Goal: Complete application form

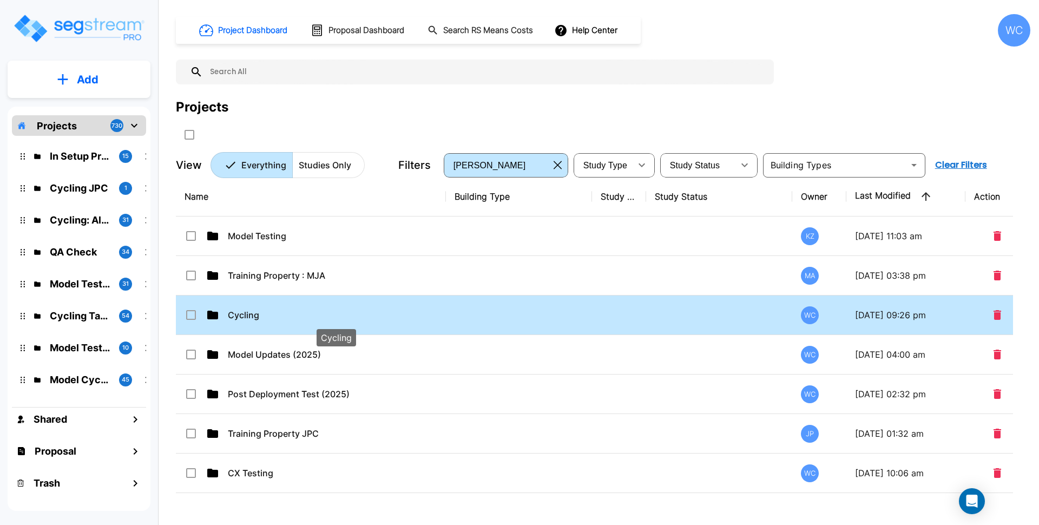
click at [247, 321] on p "Cycling" at bounding box center [336, 314] width 216 height 13
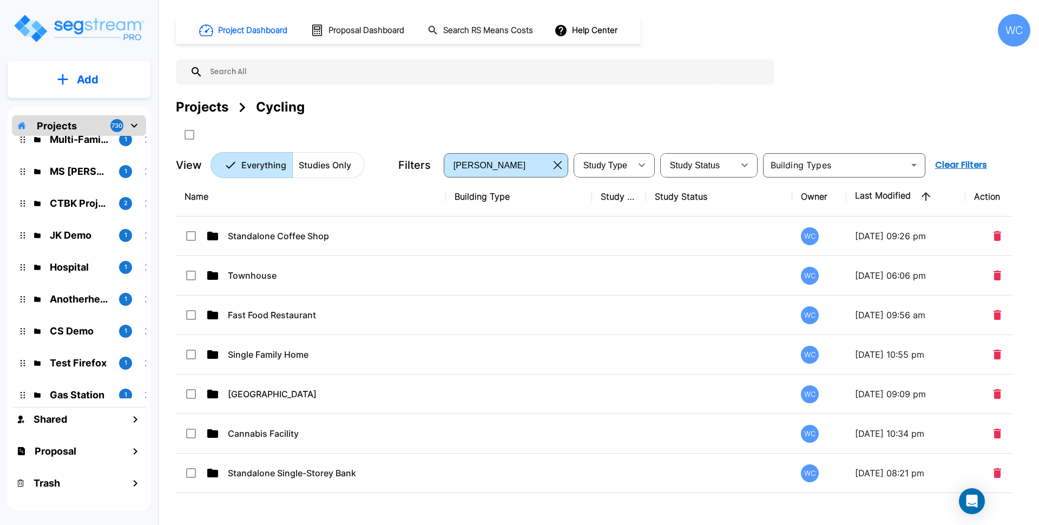
scroll to position [2622, 0]
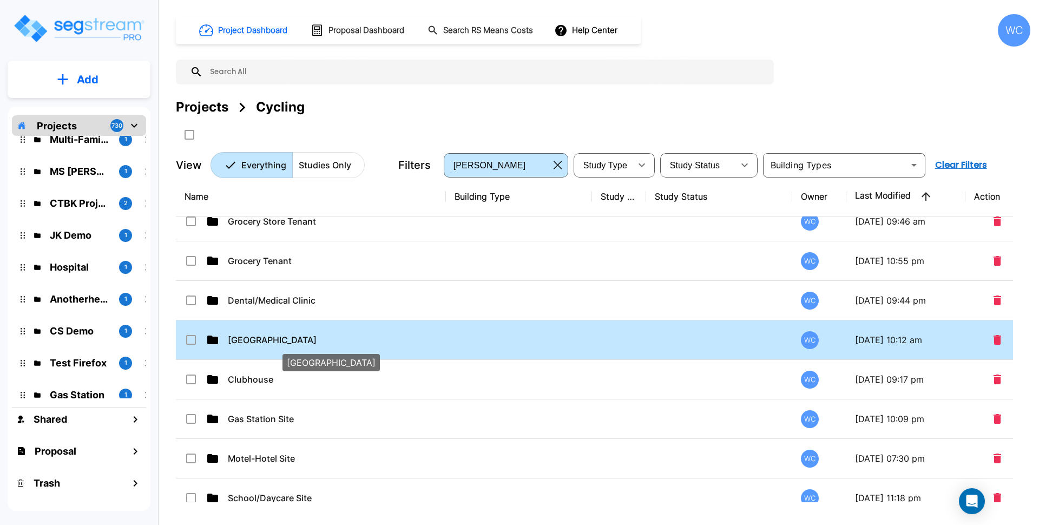
click at [317, 342] on p "[GEOGRAPHIC_DATA]" at bounding box center [336, 339] width 216 height 13
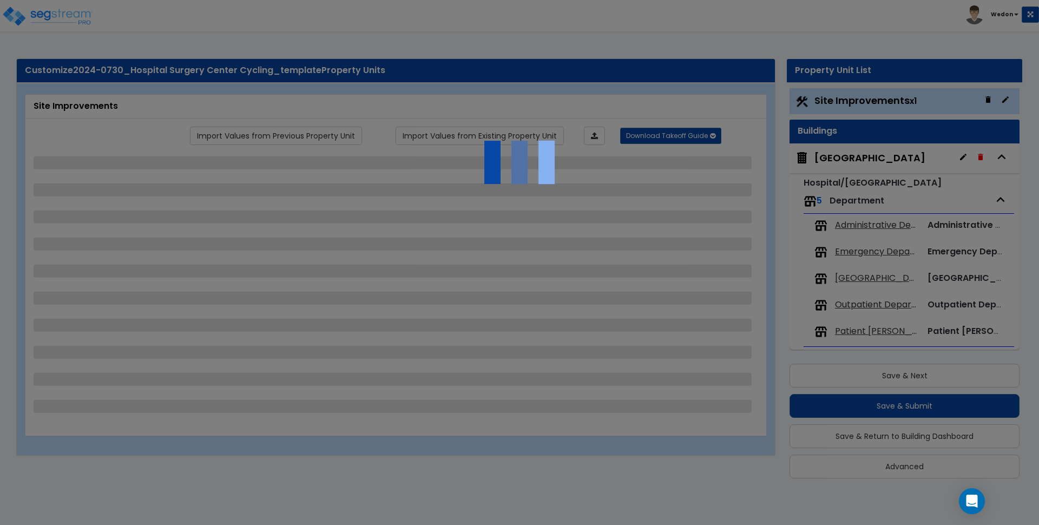
scroll to position [10, 0]
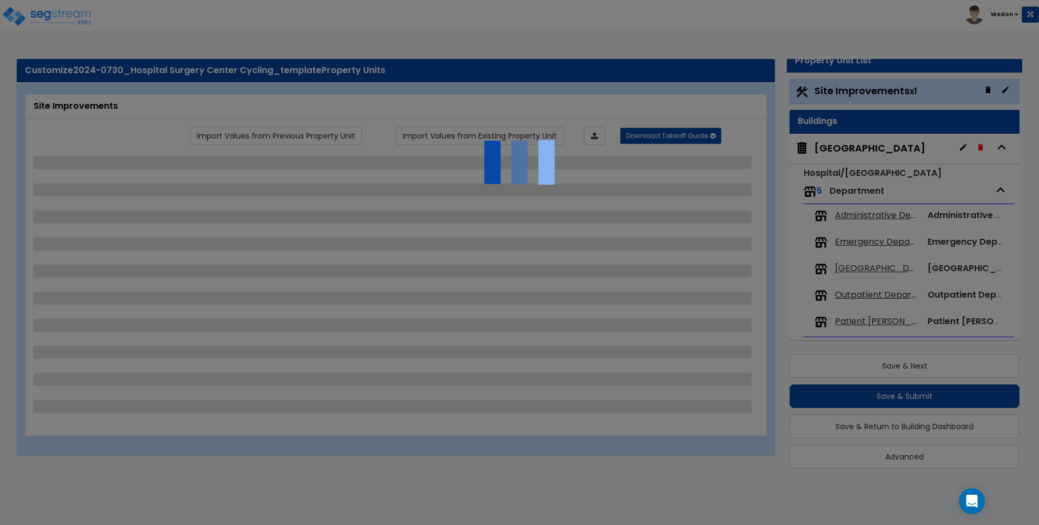
select select "2"
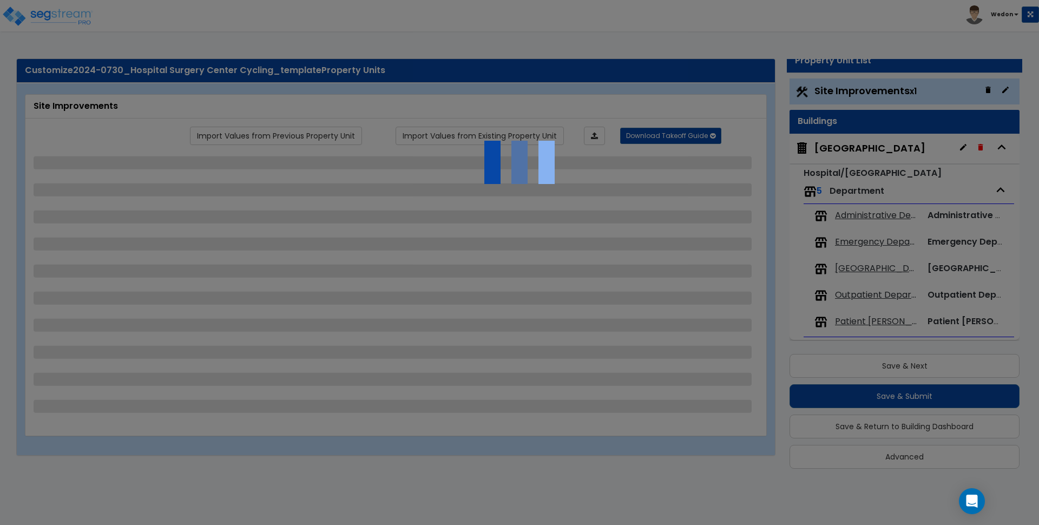
select select "2"
select select "1"
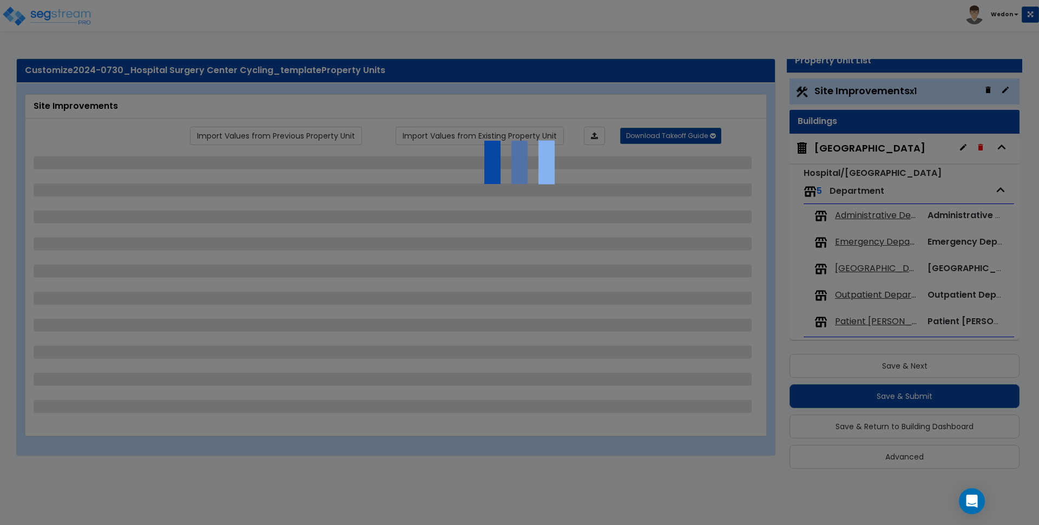
select select "1"
select select "2"
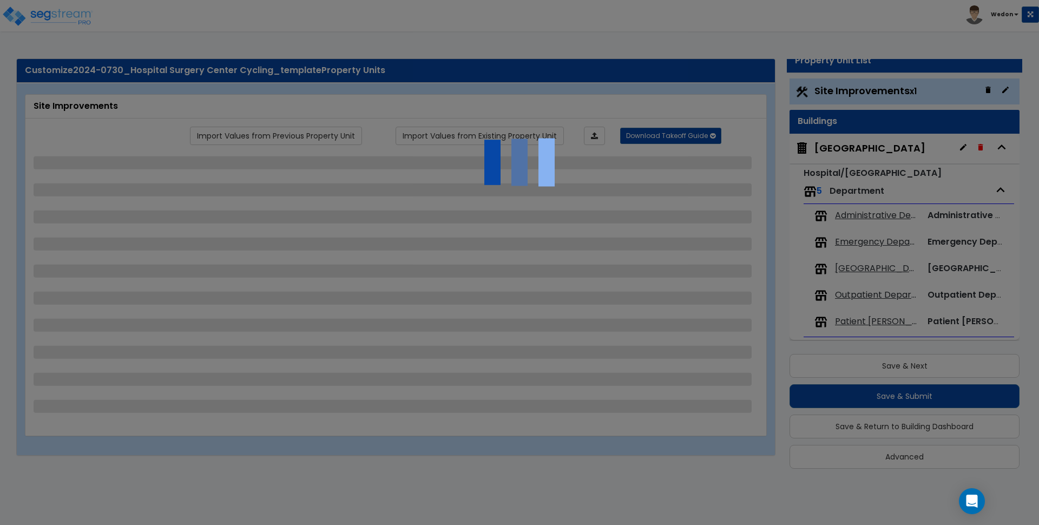
select select "1"
select select "3"
select select "2"
select select "3"
select select "2"
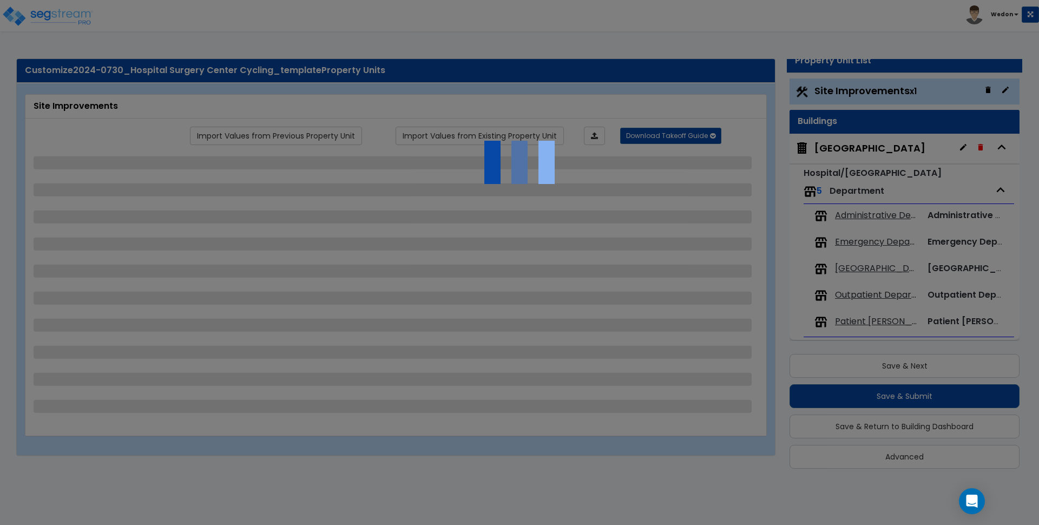
select select "2"
select select "1"
select select "3"
select select "1"
select select "2"
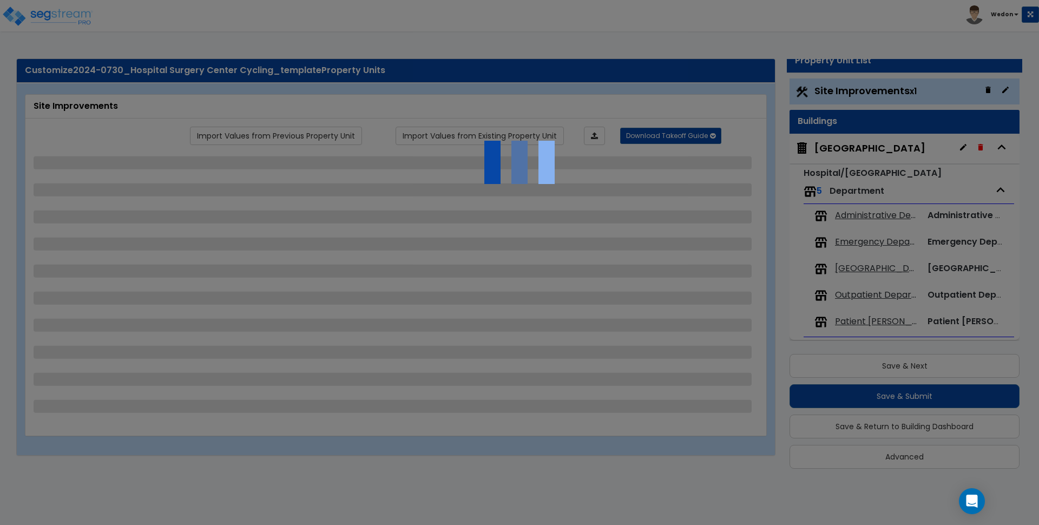
select select "3"
select select "2"
select select "3"
select select "1"
select select "5"
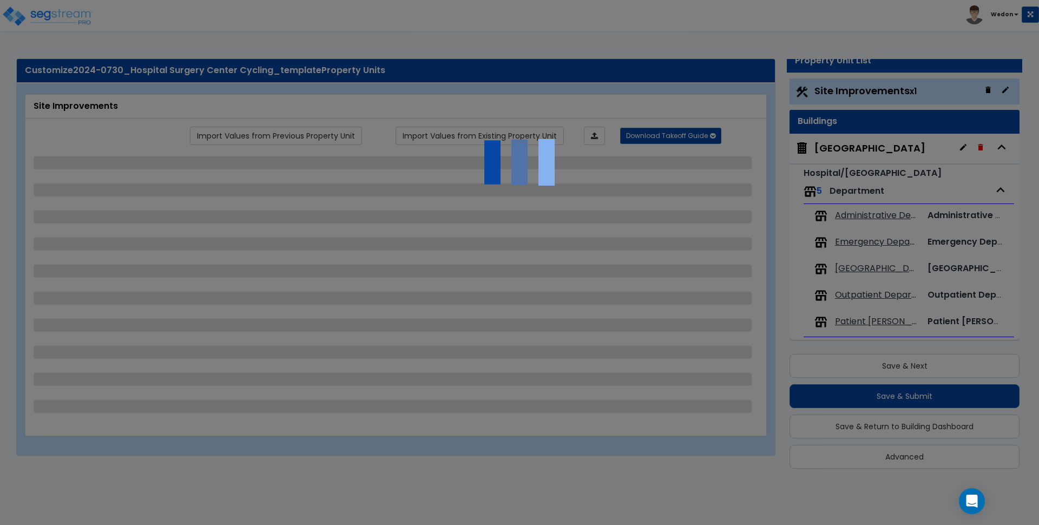
select select "7"
select select "3"
select select "2"
select select "7"
select select "3"
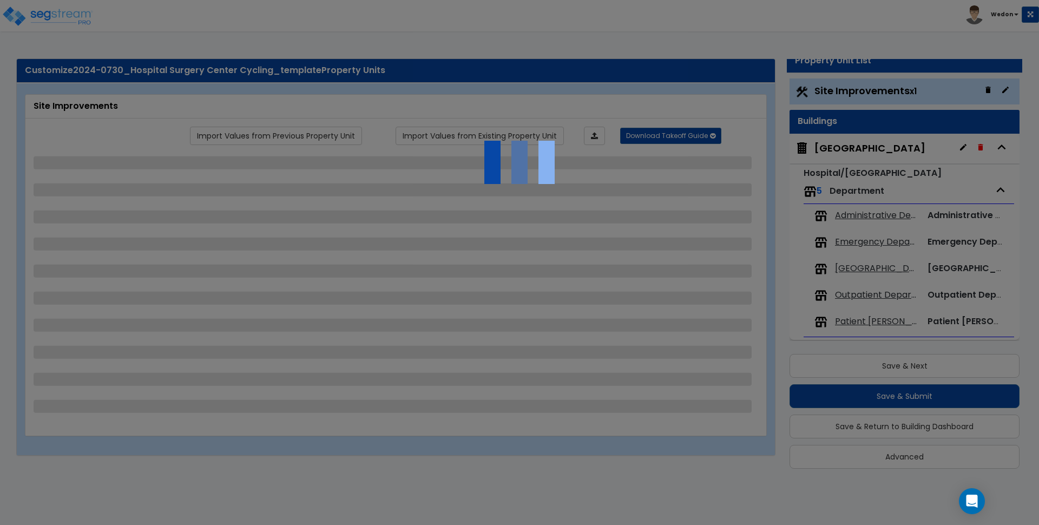
select select "2"
select select "3"
select select "1"
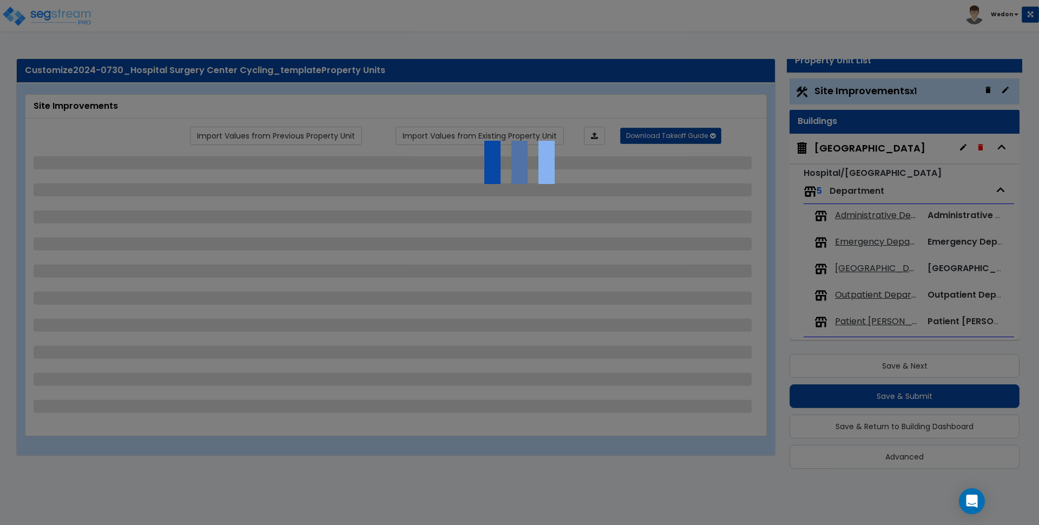
select select "2"
select select "7"
select select "1"
select select "2"
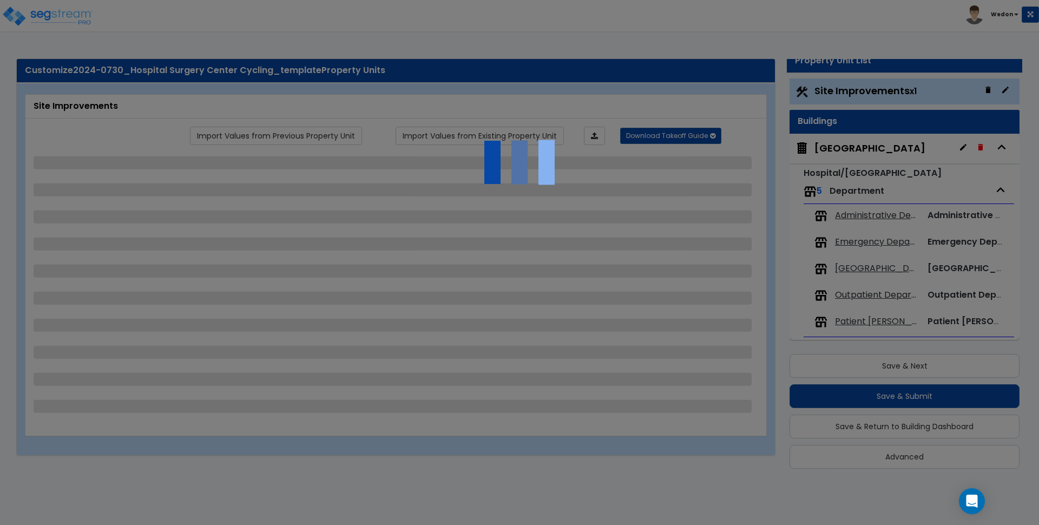
select select "1"
select select "4"
select select "2"
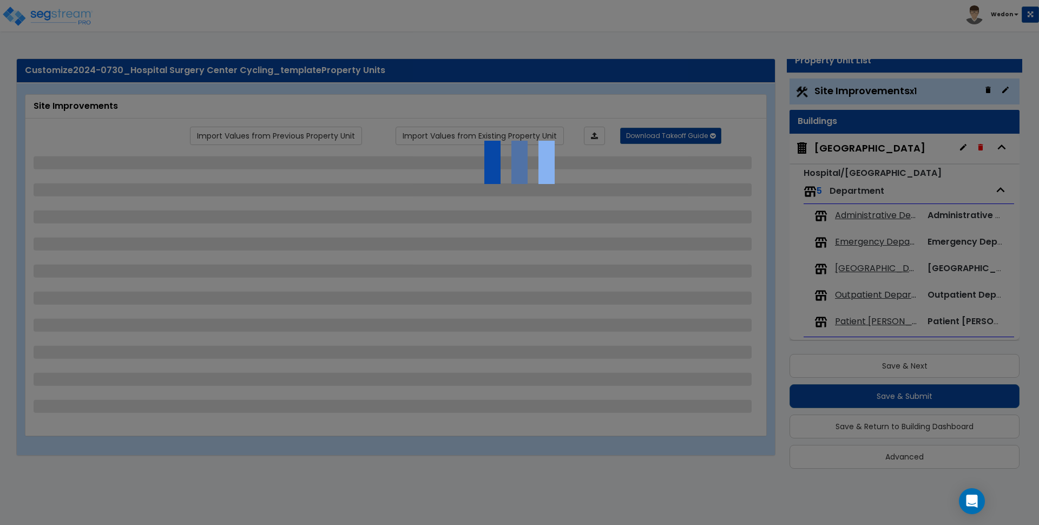
select select "1"
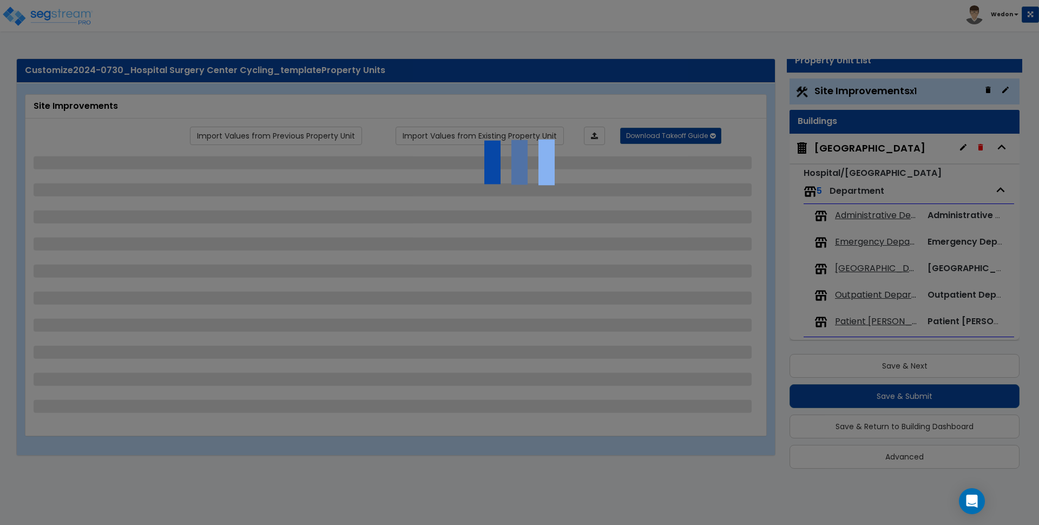
select select "2"
select select "3"
select select "2"
select select "4"
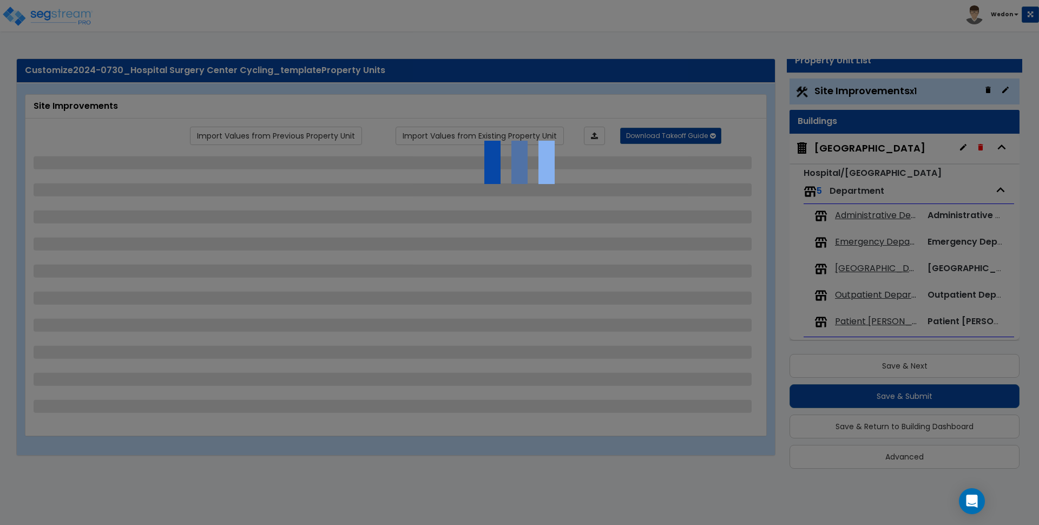
select select "3"
select select "2"
select select "1"
select select "3"
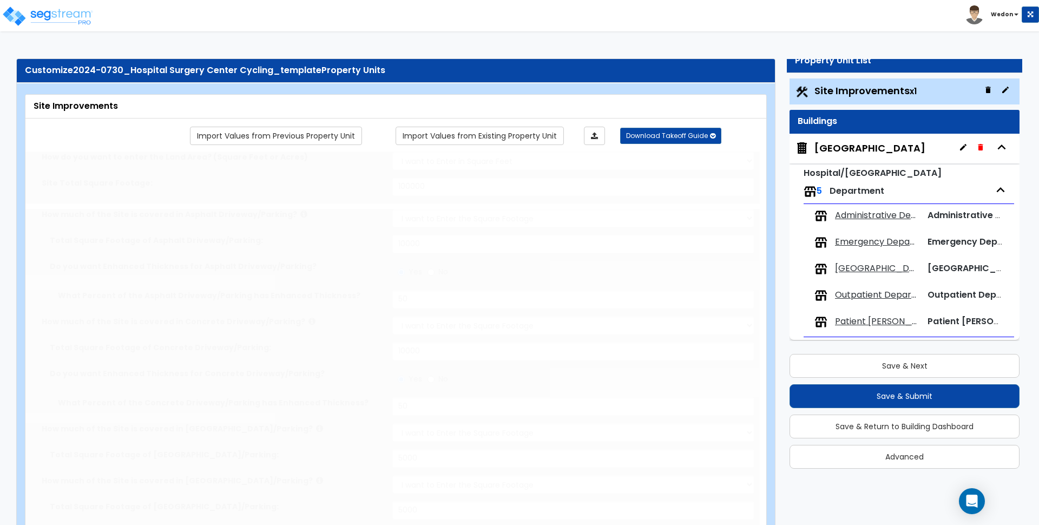
radio input "true"
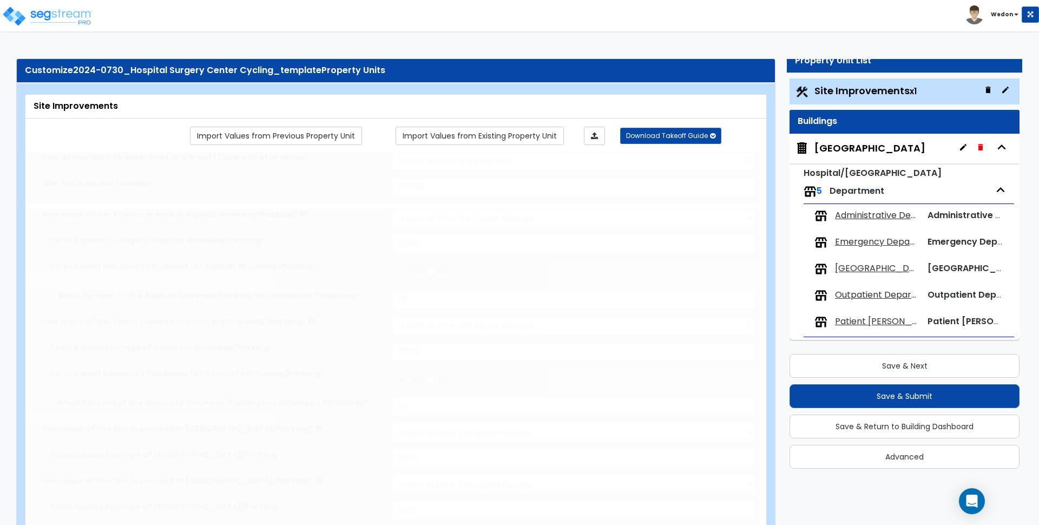
radio input "true"
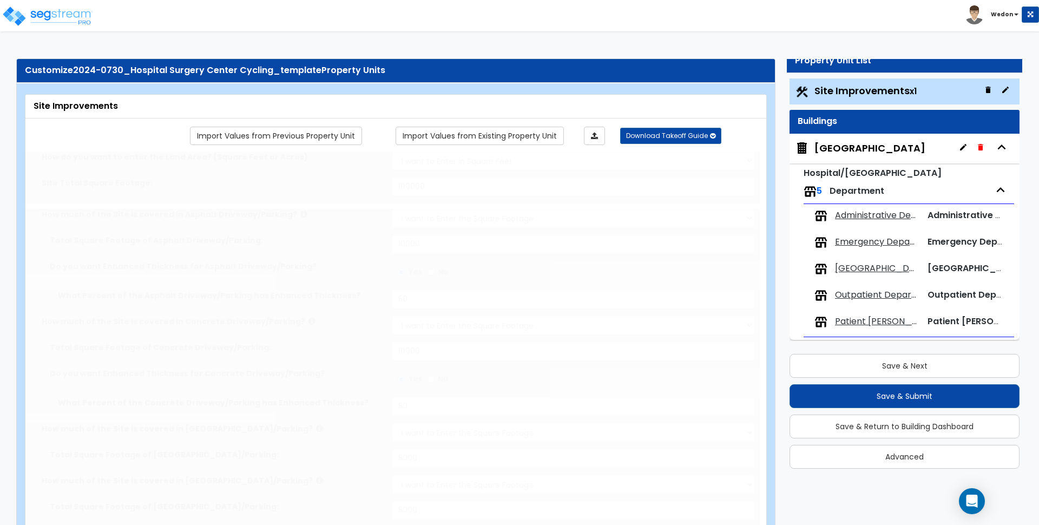
radio input "true"
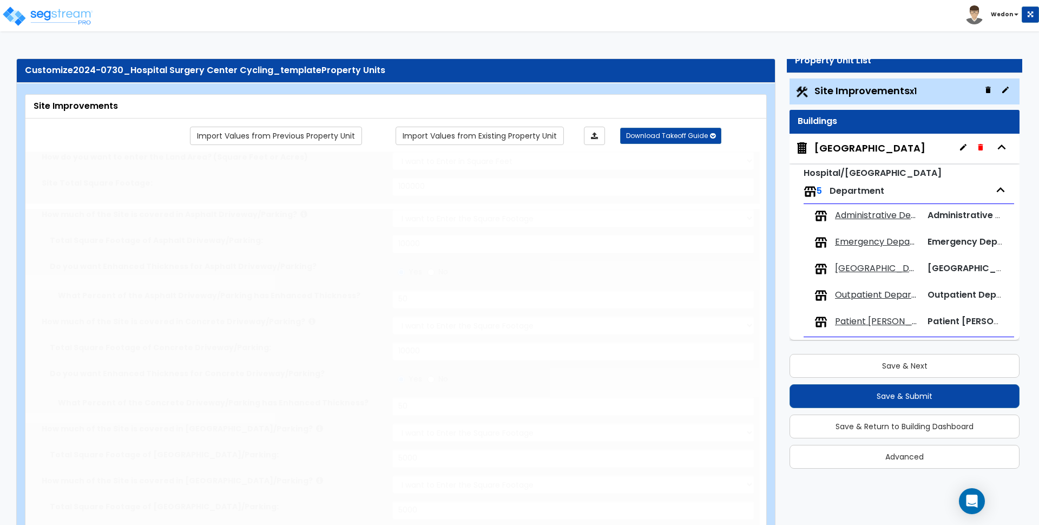
radio input "true"
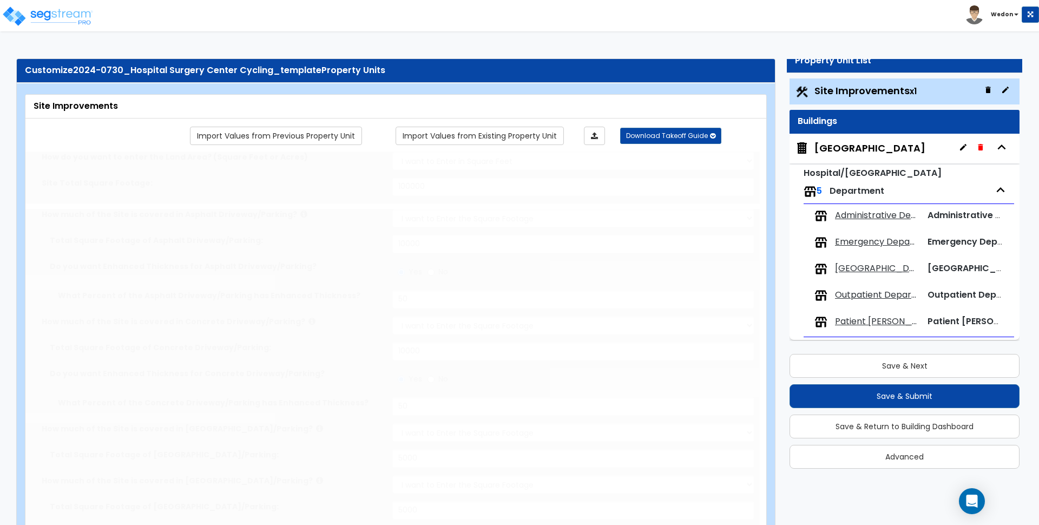
radio input "true"
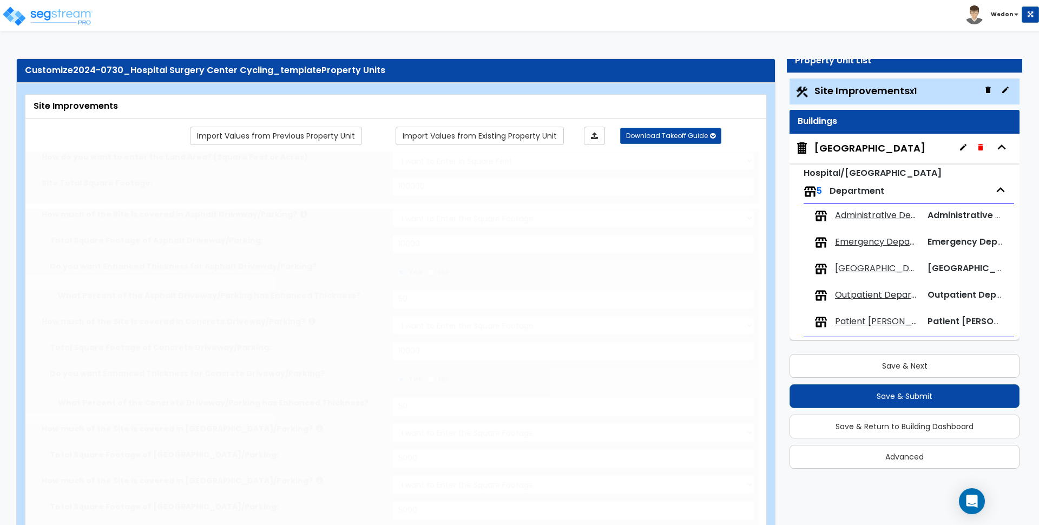
radio input "true"
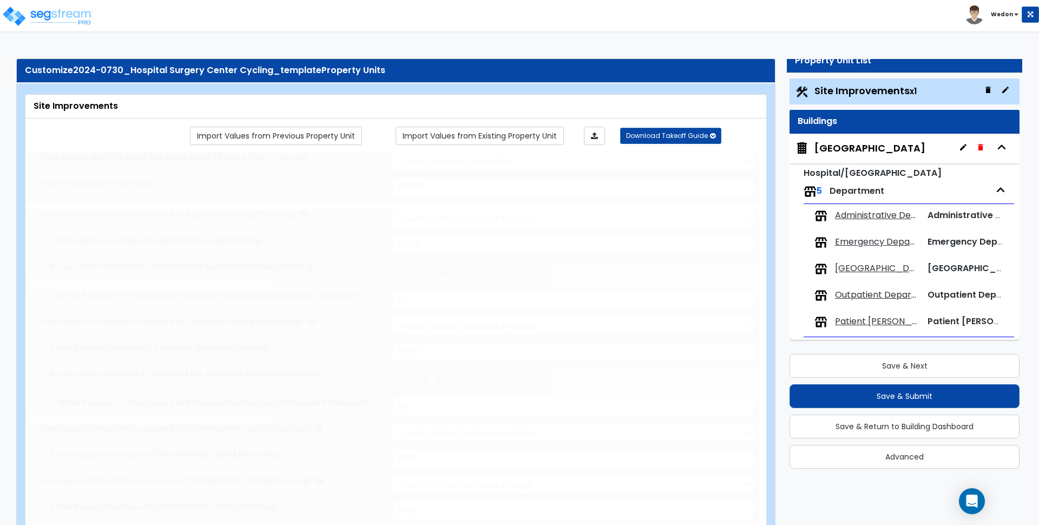
radio input "true"
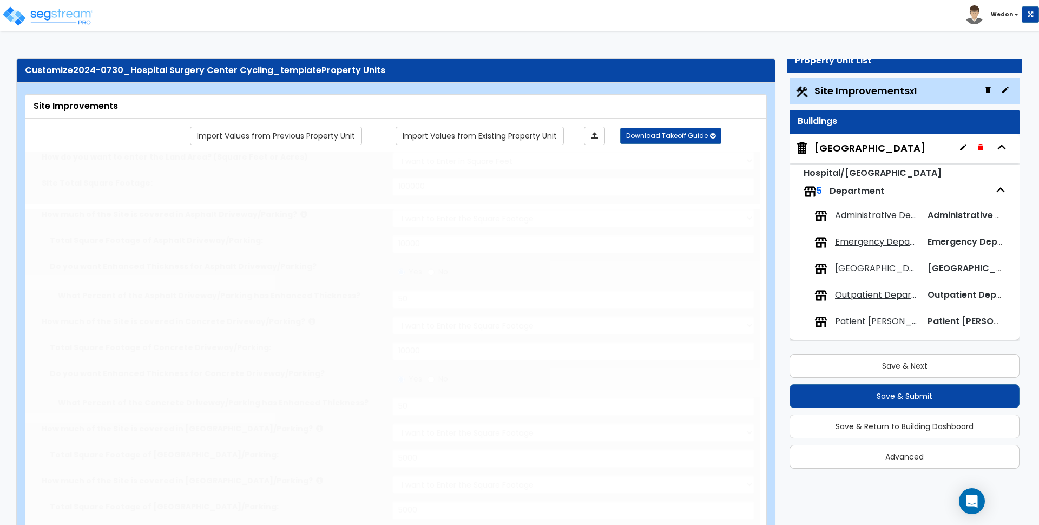
radio input "true"
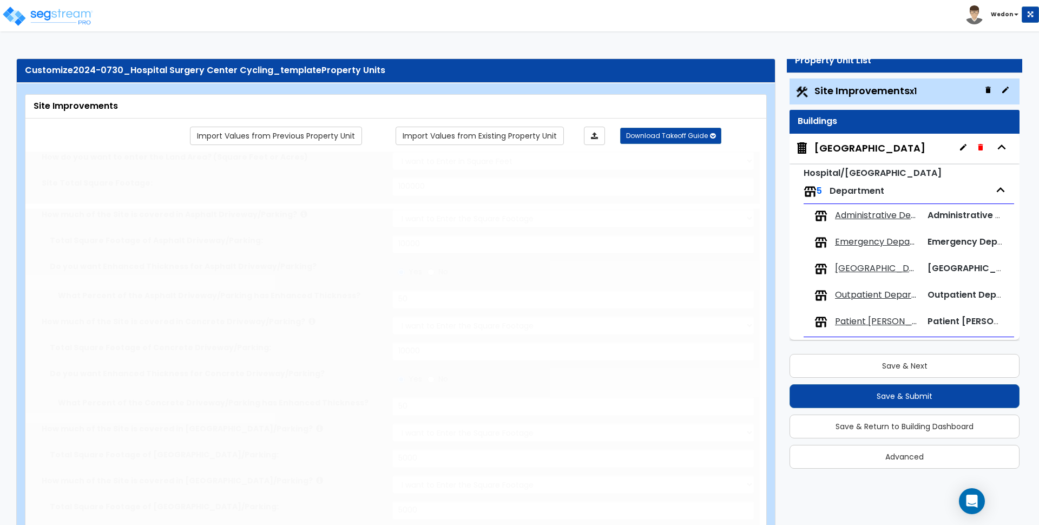
radio input "true"
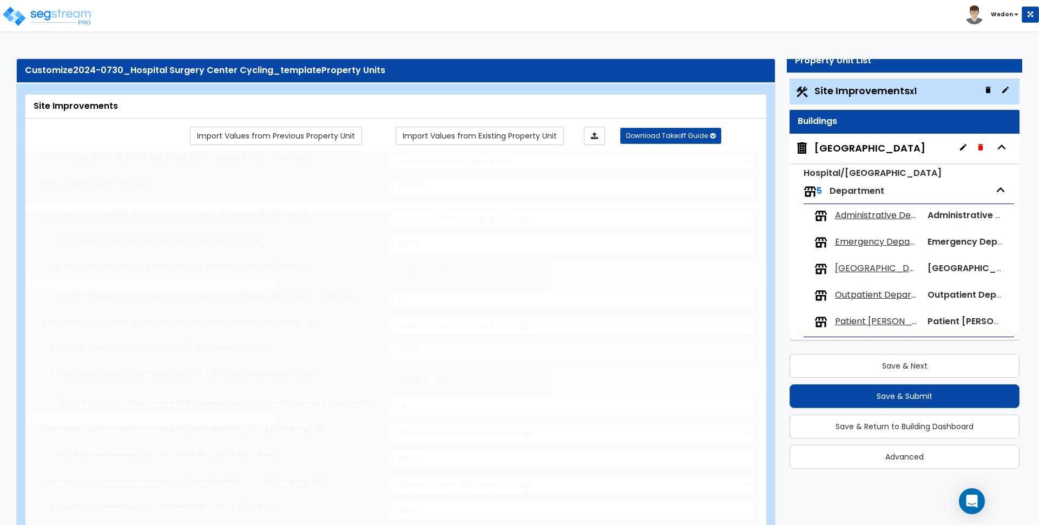
radio input "true"
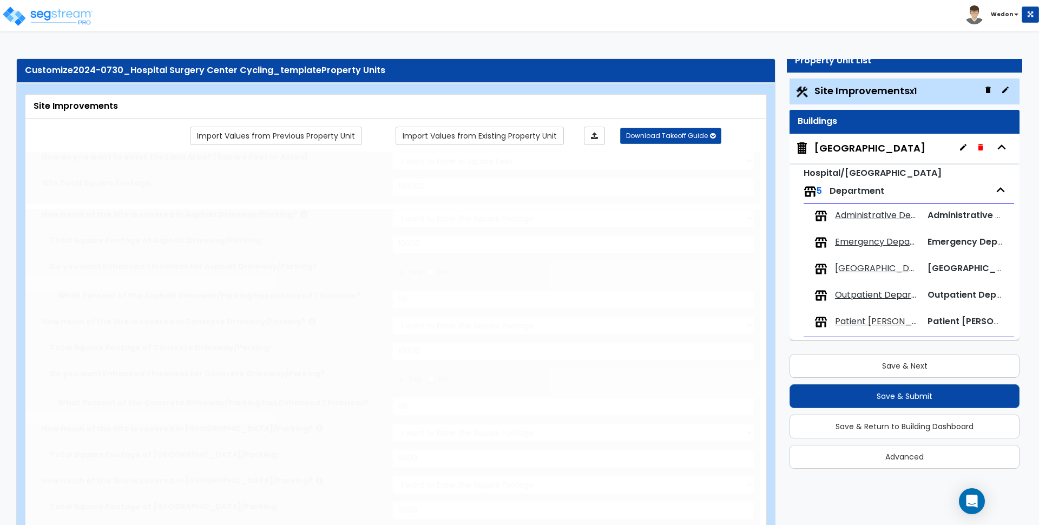
radio input "true"
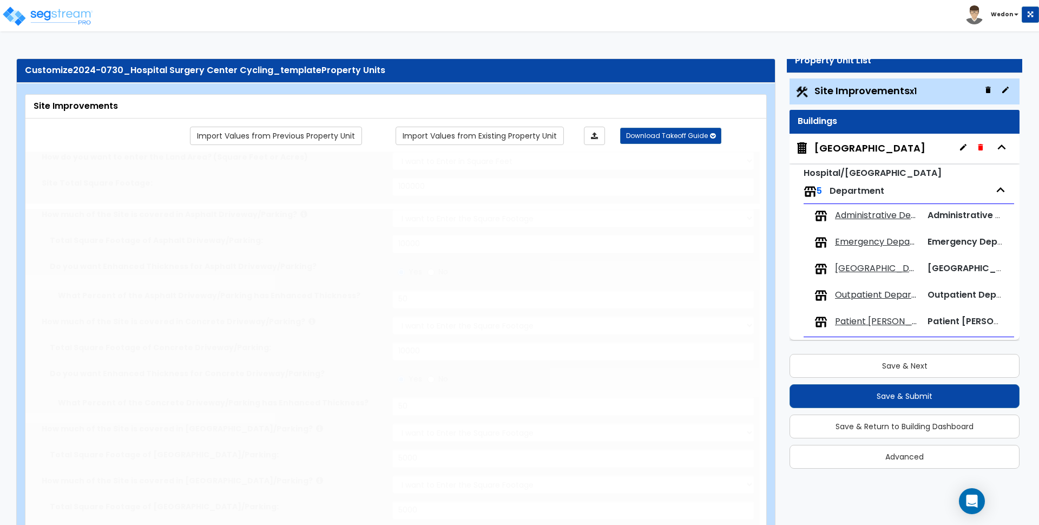
radio input "true"
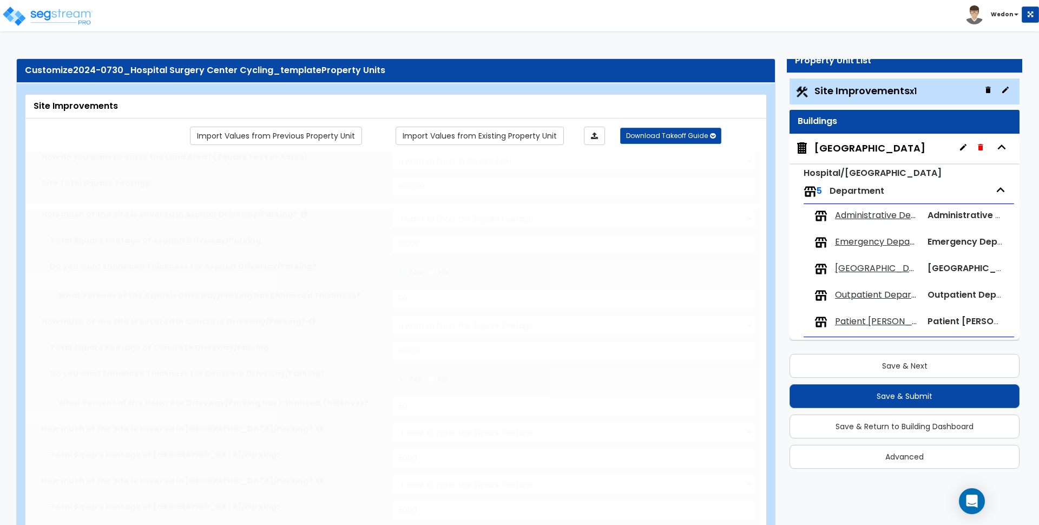
radio input "true"
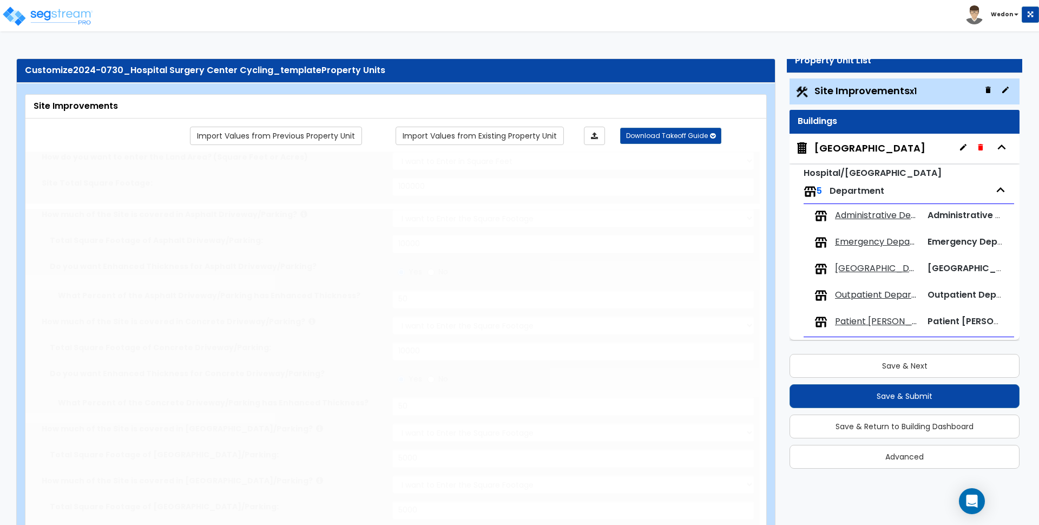
radio input "true"
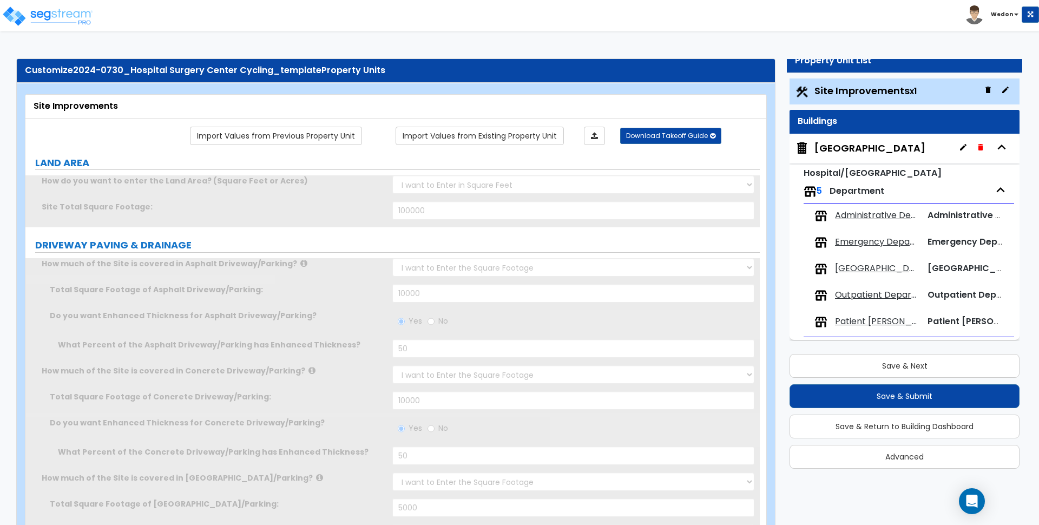
radio input "true"
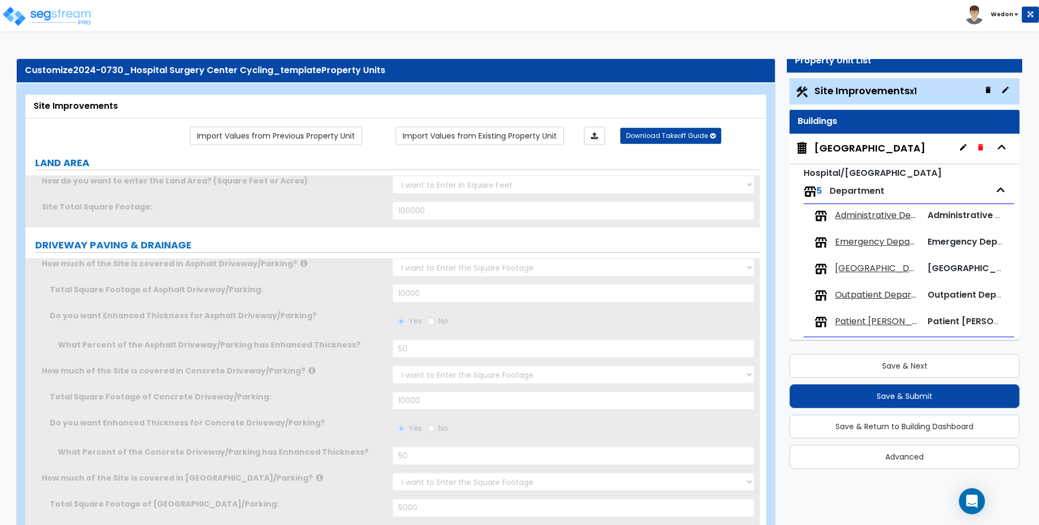
radio input "true"
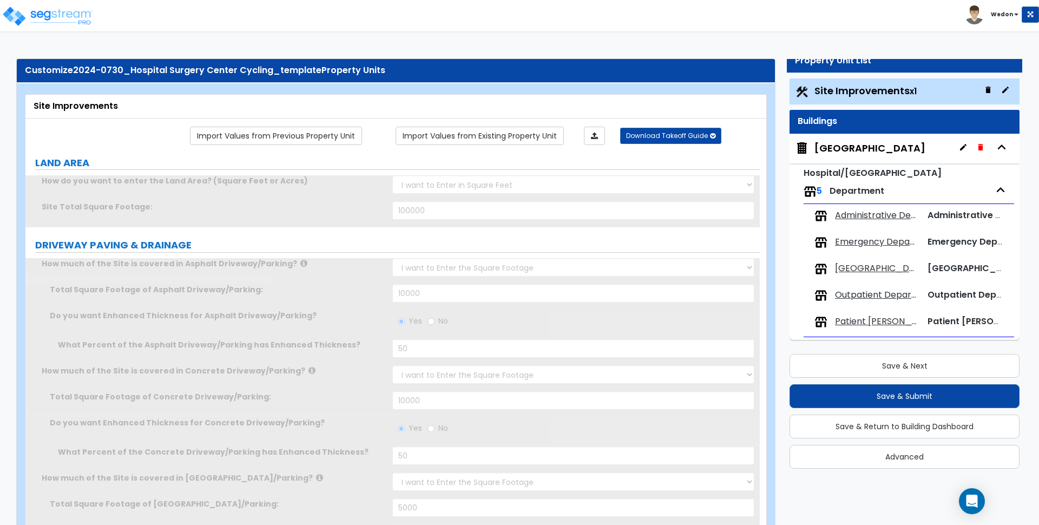
radio input "true"
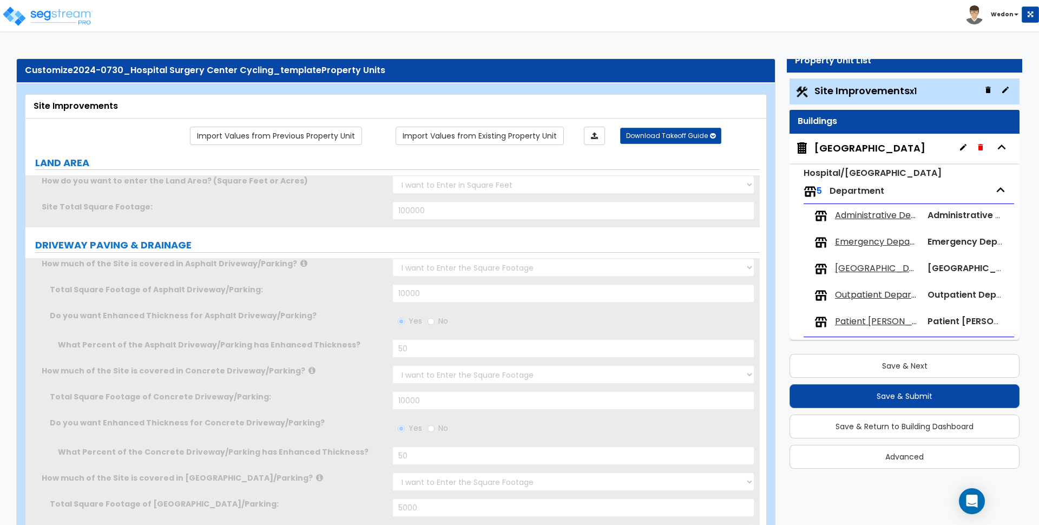
radio input "true"
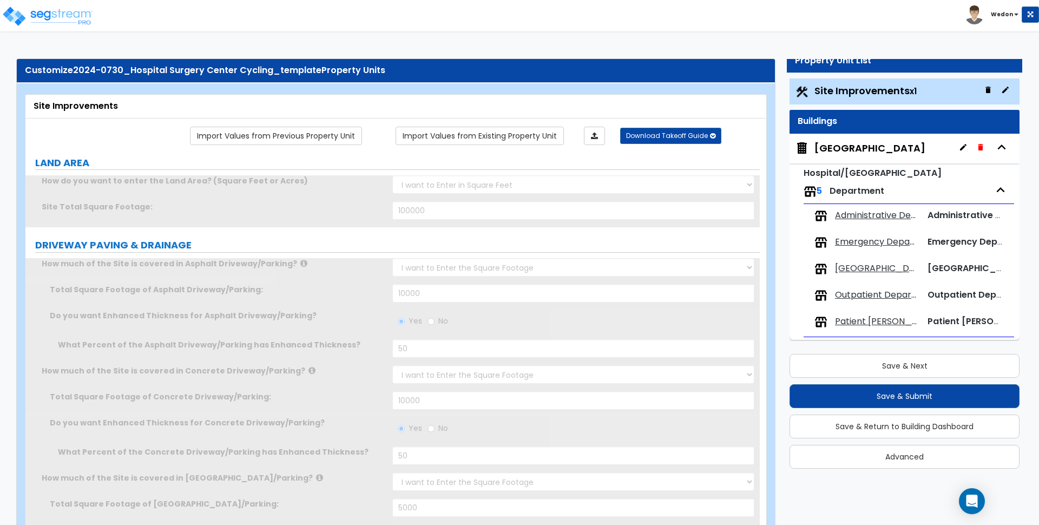
radio input "true"
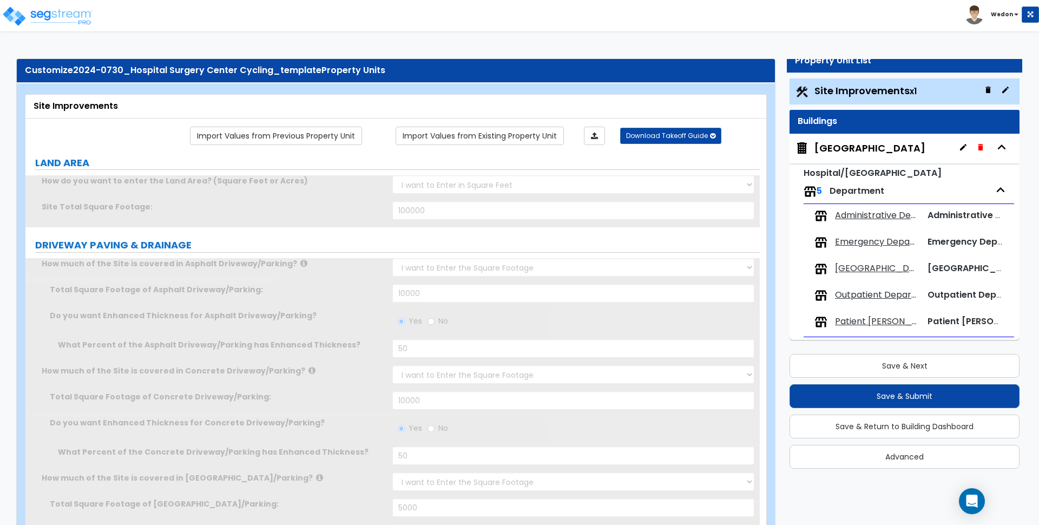
radio input "true"
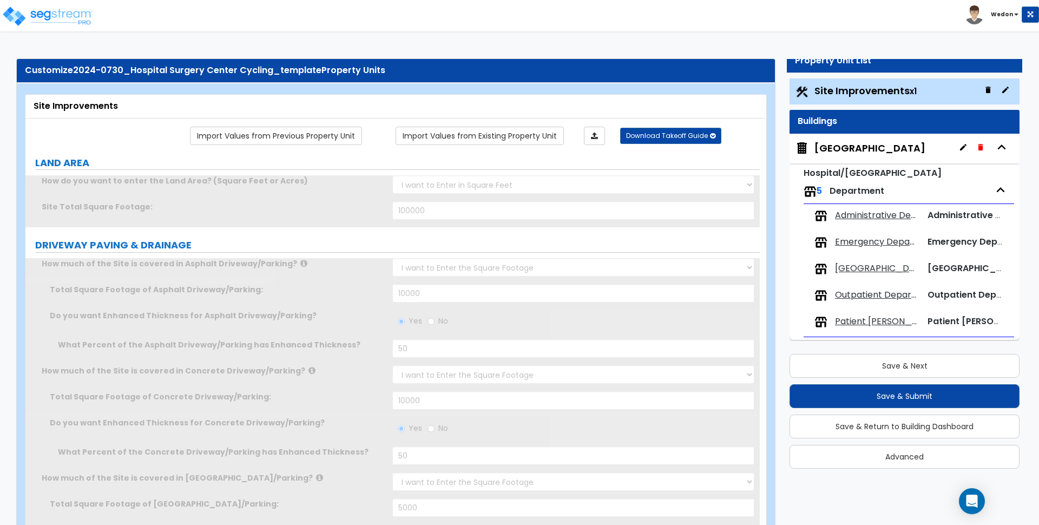
radio input "true"
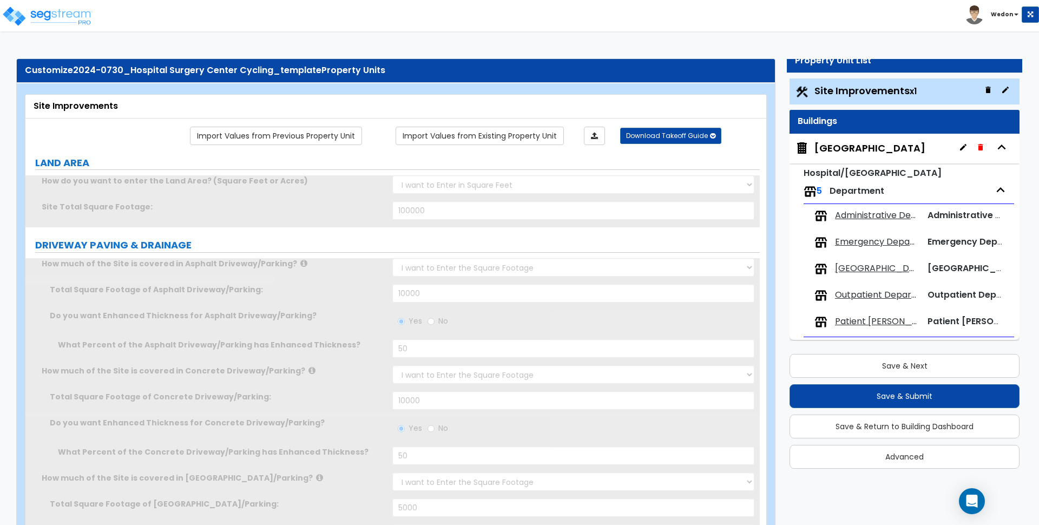
radio input "true"
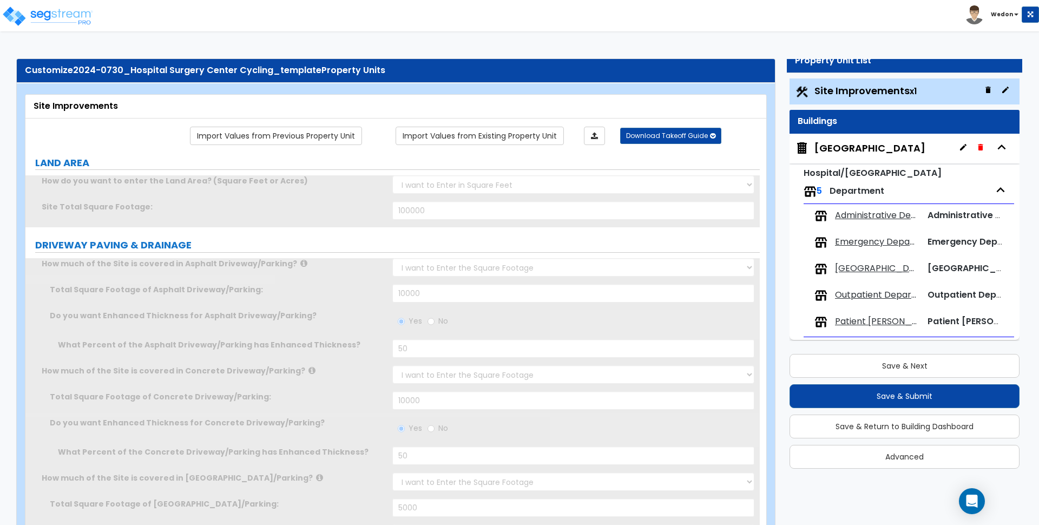
radio input "true"
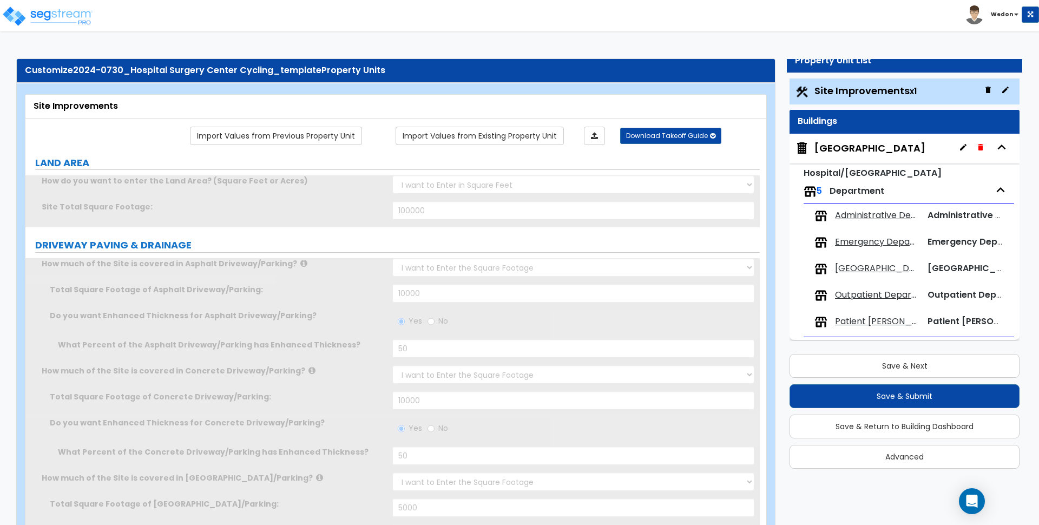
radio input "true"
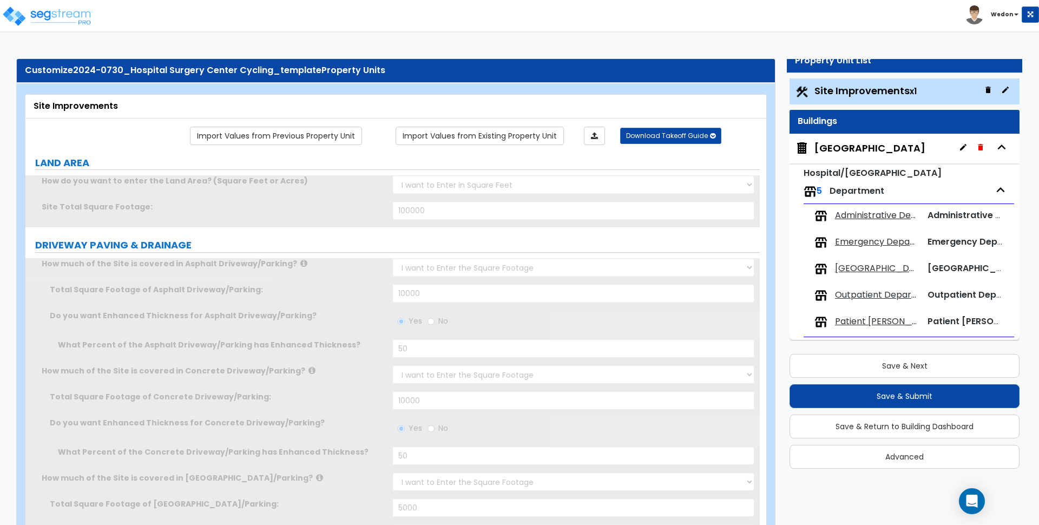
radio input "true"
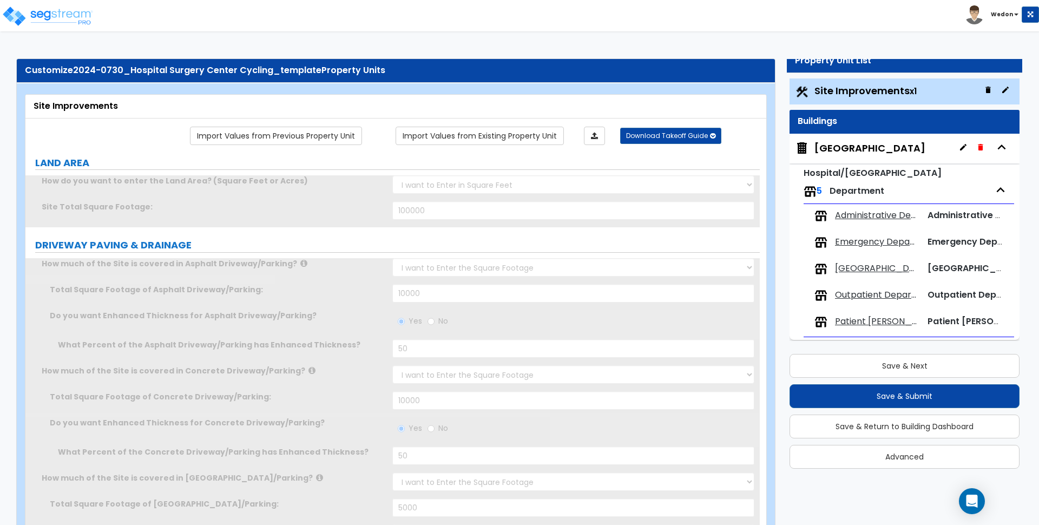
radio input "true"
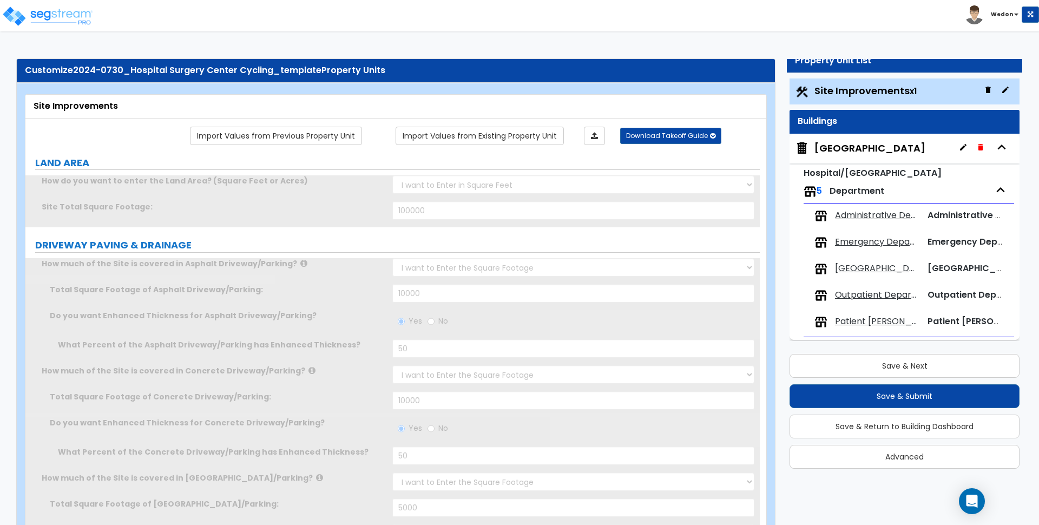
radio input "true"
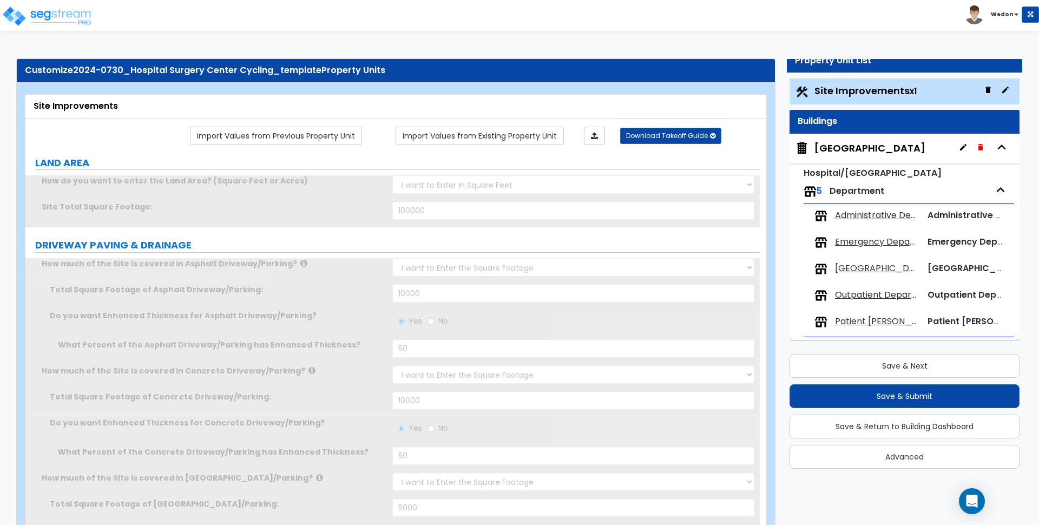
radio input "true"
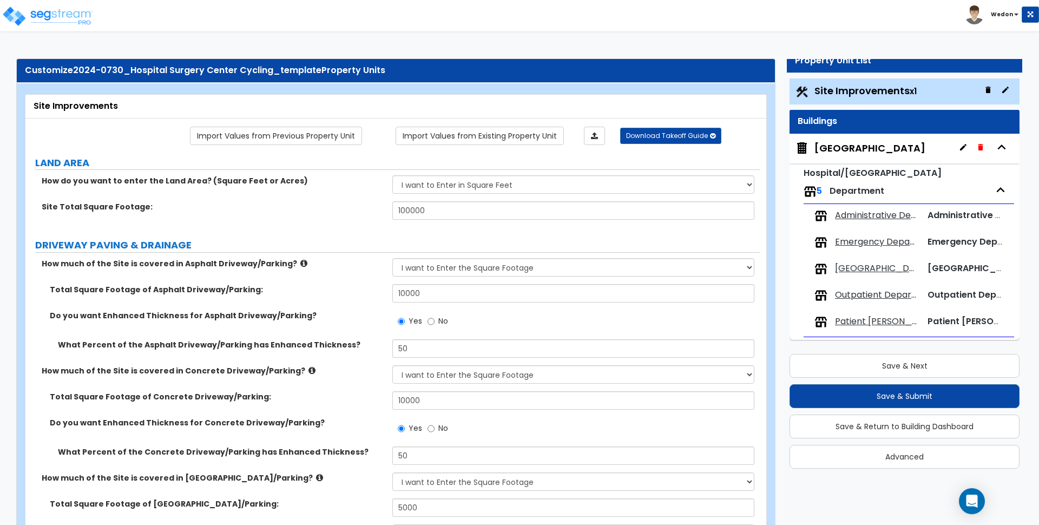
scroll to position [5, 0]
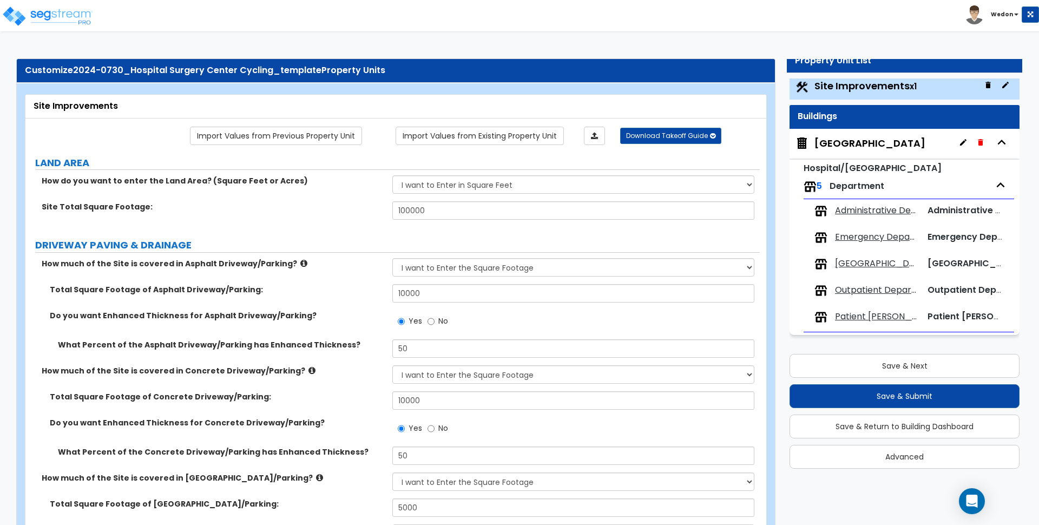
click at [333, 209] on label "Site Total Square Footage:" at bounding box center [213, 206] width 343 height 11
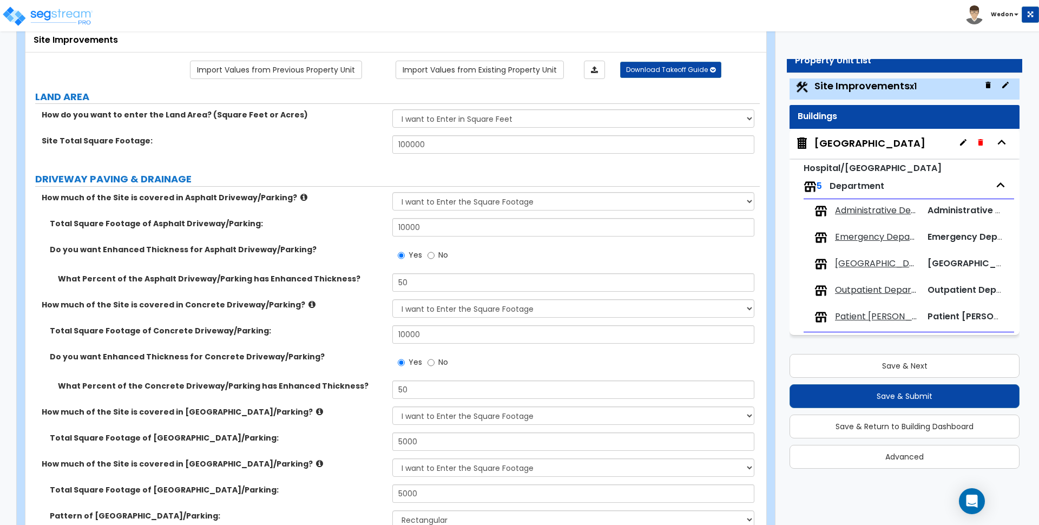
scroll to position [68, 0]
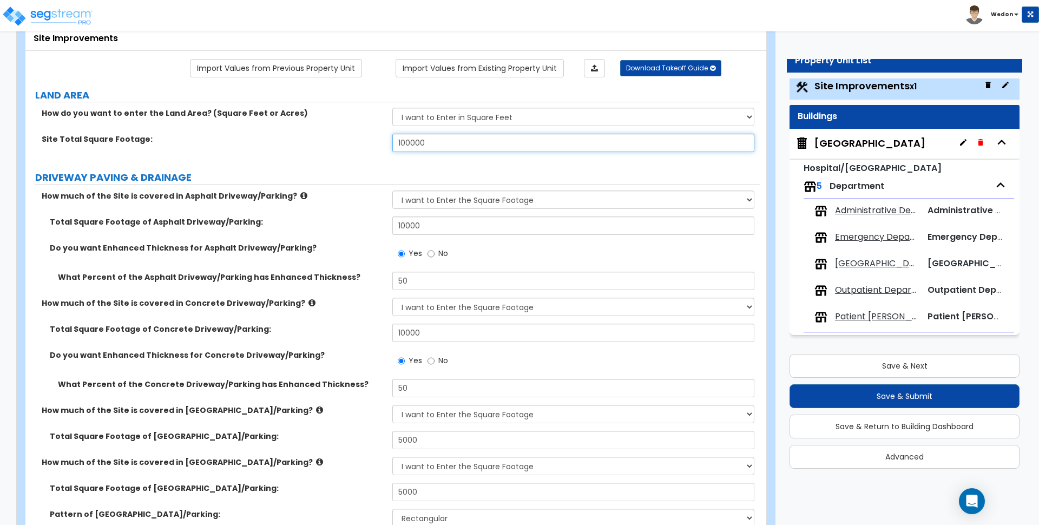
click at [410, 141] on input "100000" at bounding box center [572, 143] width 361 height 18
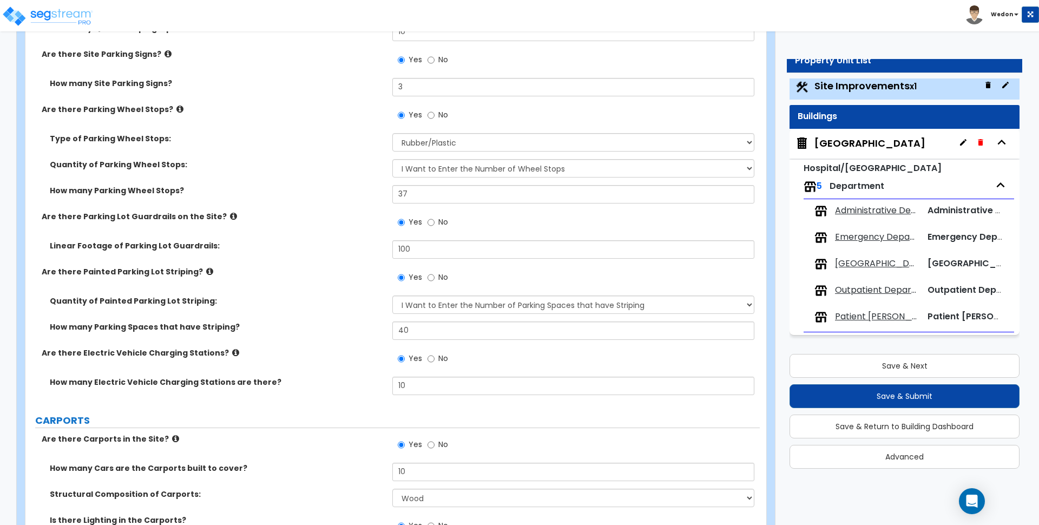
scroll to position [1082, 0]
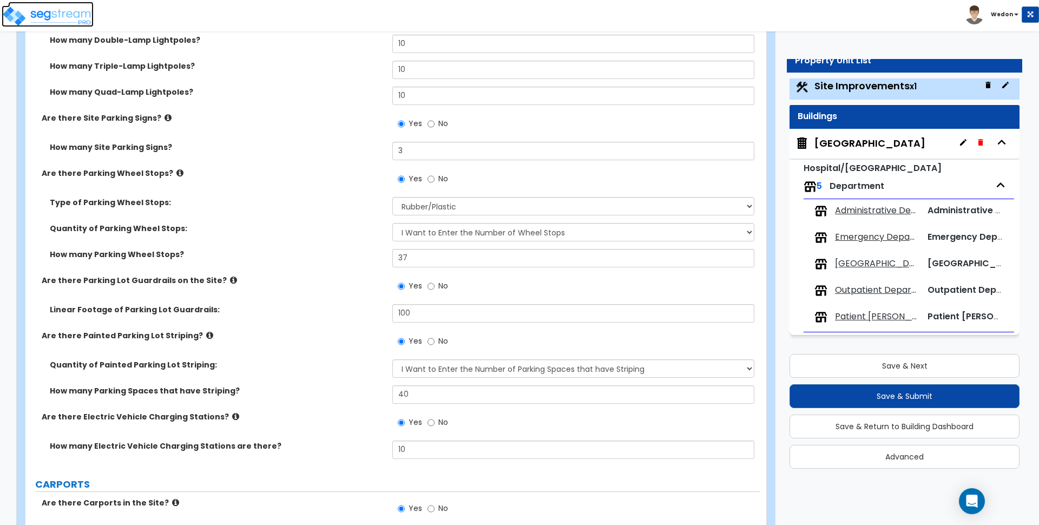
click at [51, 16] on img at bounding box center [48, 16] width 92 height 22
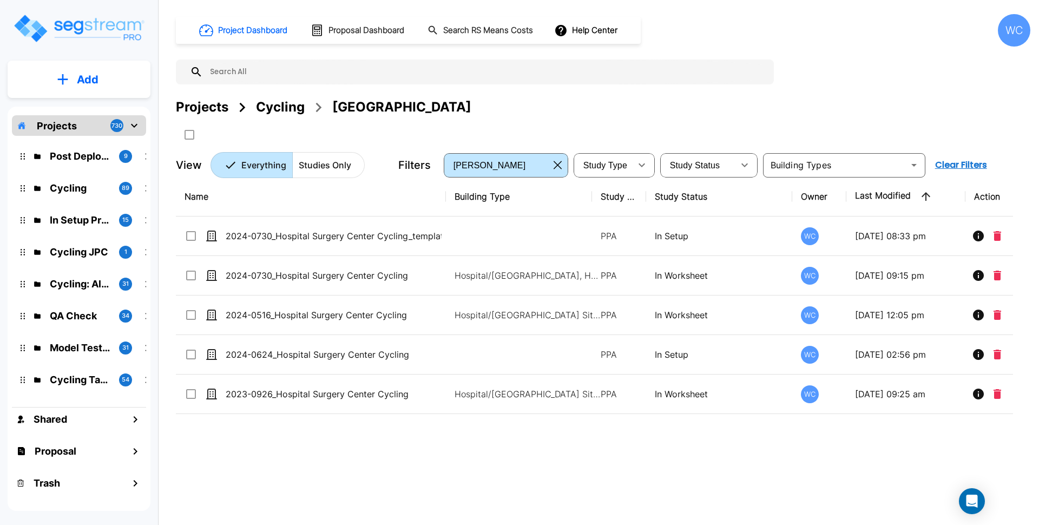
drag, startPoint x: 275, startPoint y: 100, endPoint x: 715, endPoint y: 125, distance: 441.2
click at [275, 99] on div "Cycling" at bounding box center [280, 106] width 49 height 19
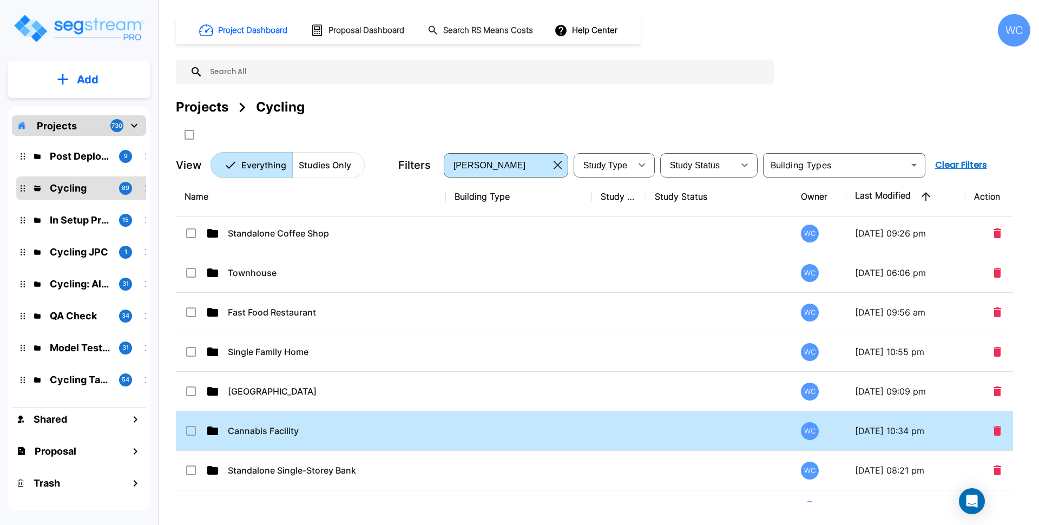
scroll to position [203, 0]
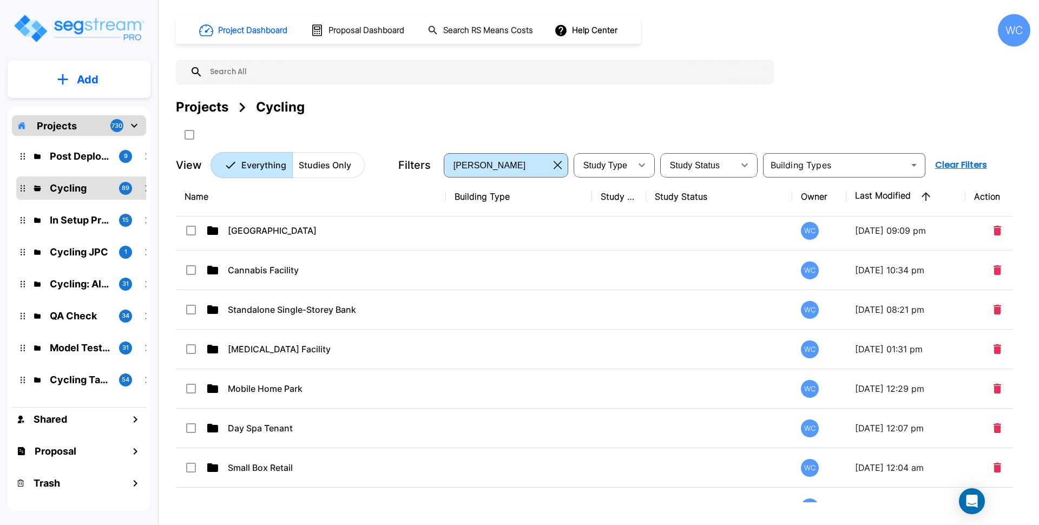
click at [882, 52] on div "Project Dashboard Proposal Dashboard Search RS Means Costs Help Center WC Proje…" at bounding box center [603, 96] width 854 height 164
click at [575, 67] on input "text" at bounding box center [486, 72] width 566 height 25
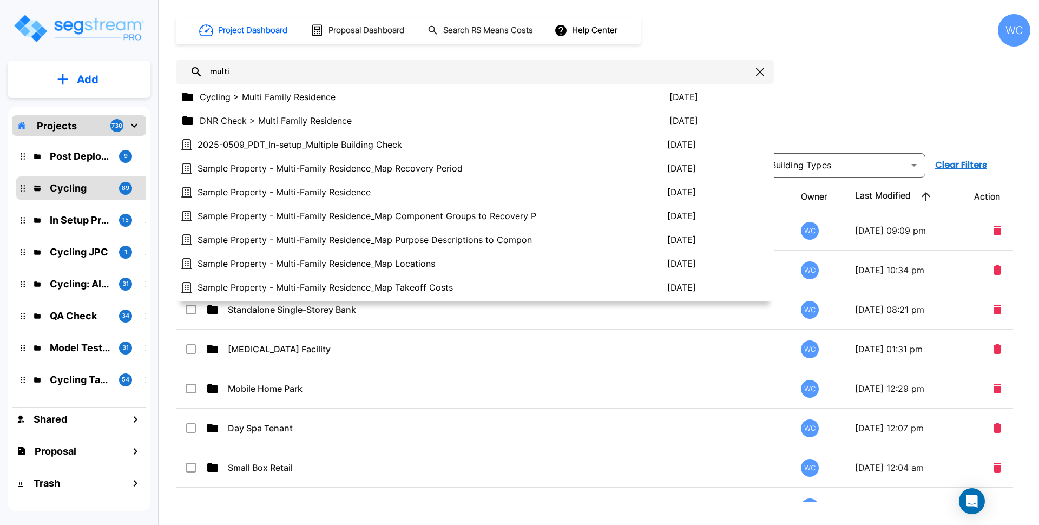
type input "multi"
click at [290, 96] on p "Cycling > Multi Family Residence" at bounding box center [435, 96] width 470 height 13
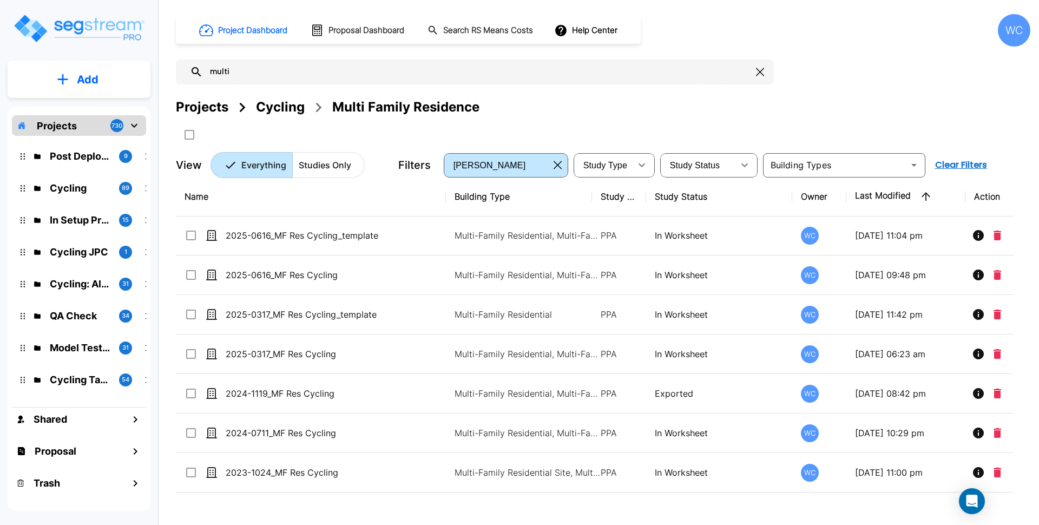
scroll to position [0, 0]
